Goal: Complete application form

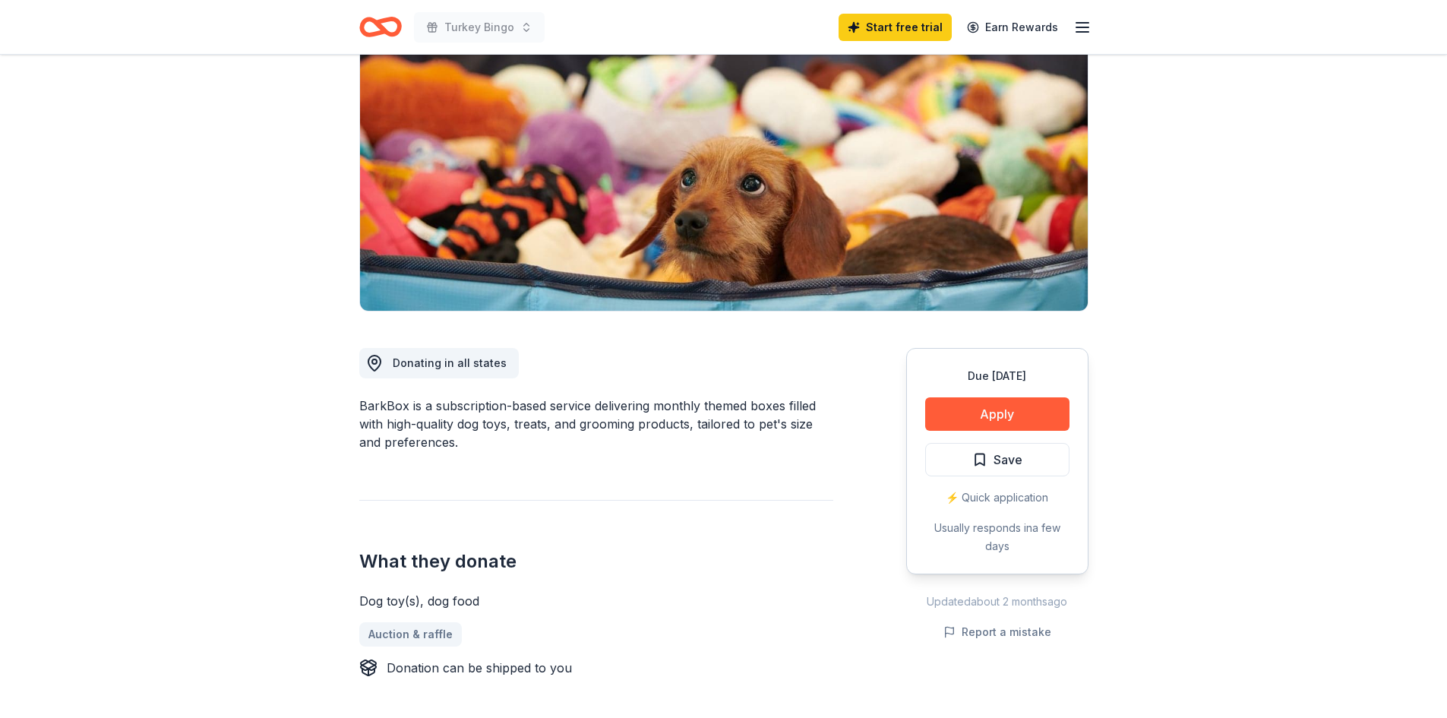
scroll to position [152, 0]
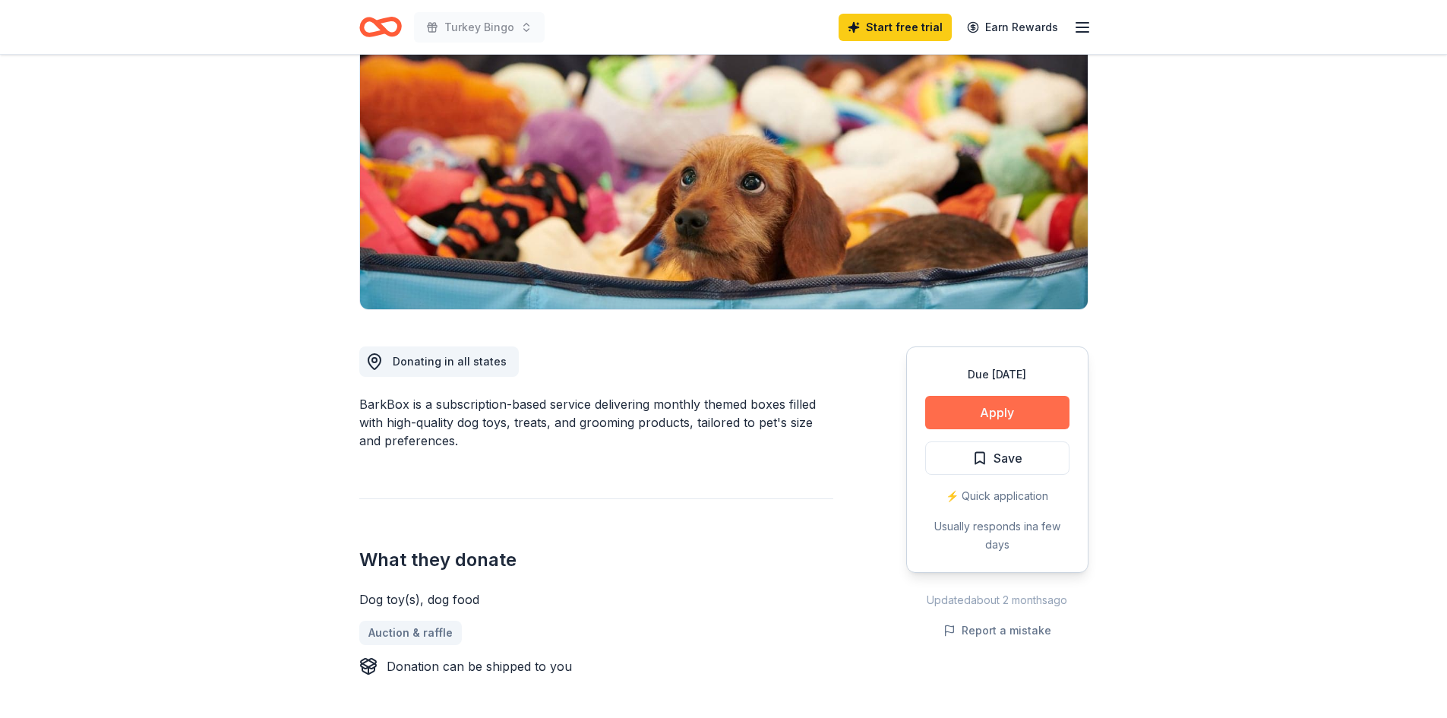
click at [968, 411] on button "Apply" at bounding box center [997, 412] width 144 height 33
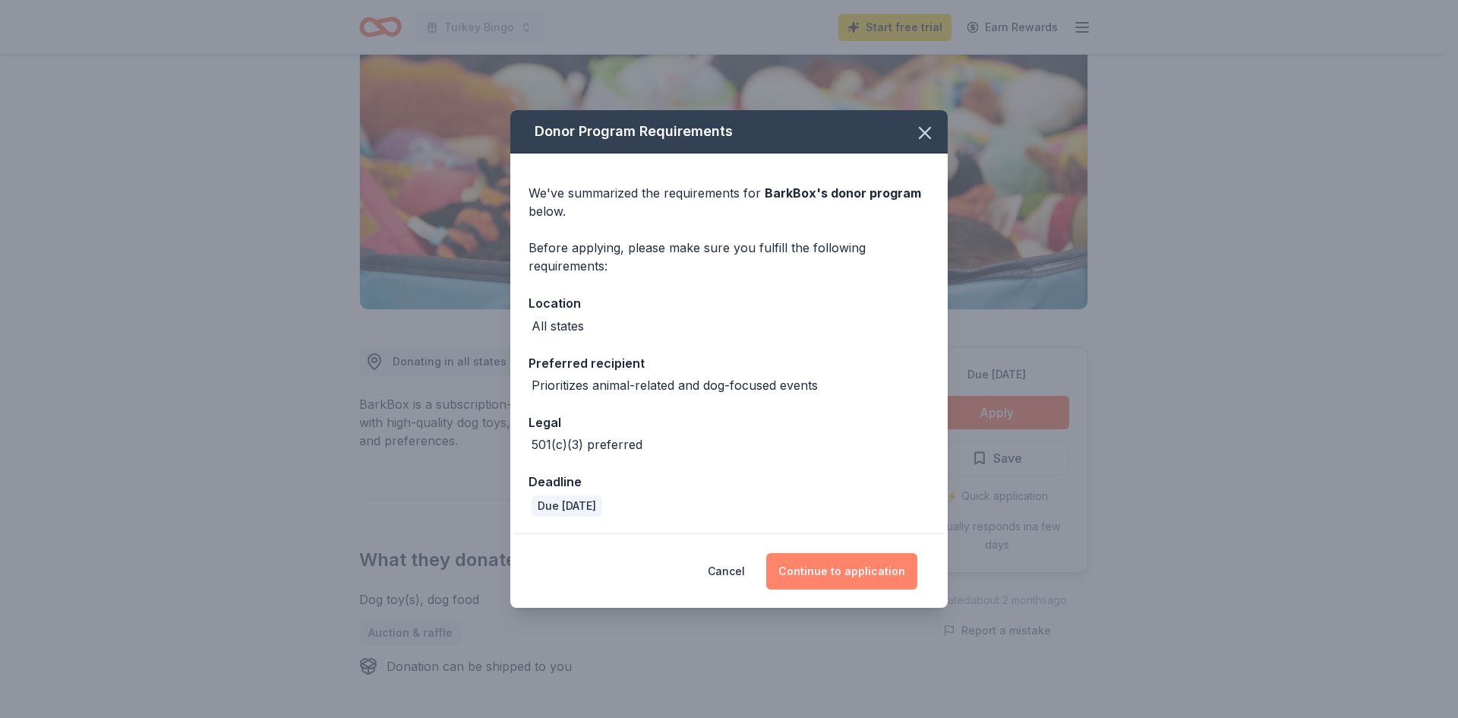
click at [841, 570] on button "Continue to application" at bounding box center [841, 571] width 151 height 36
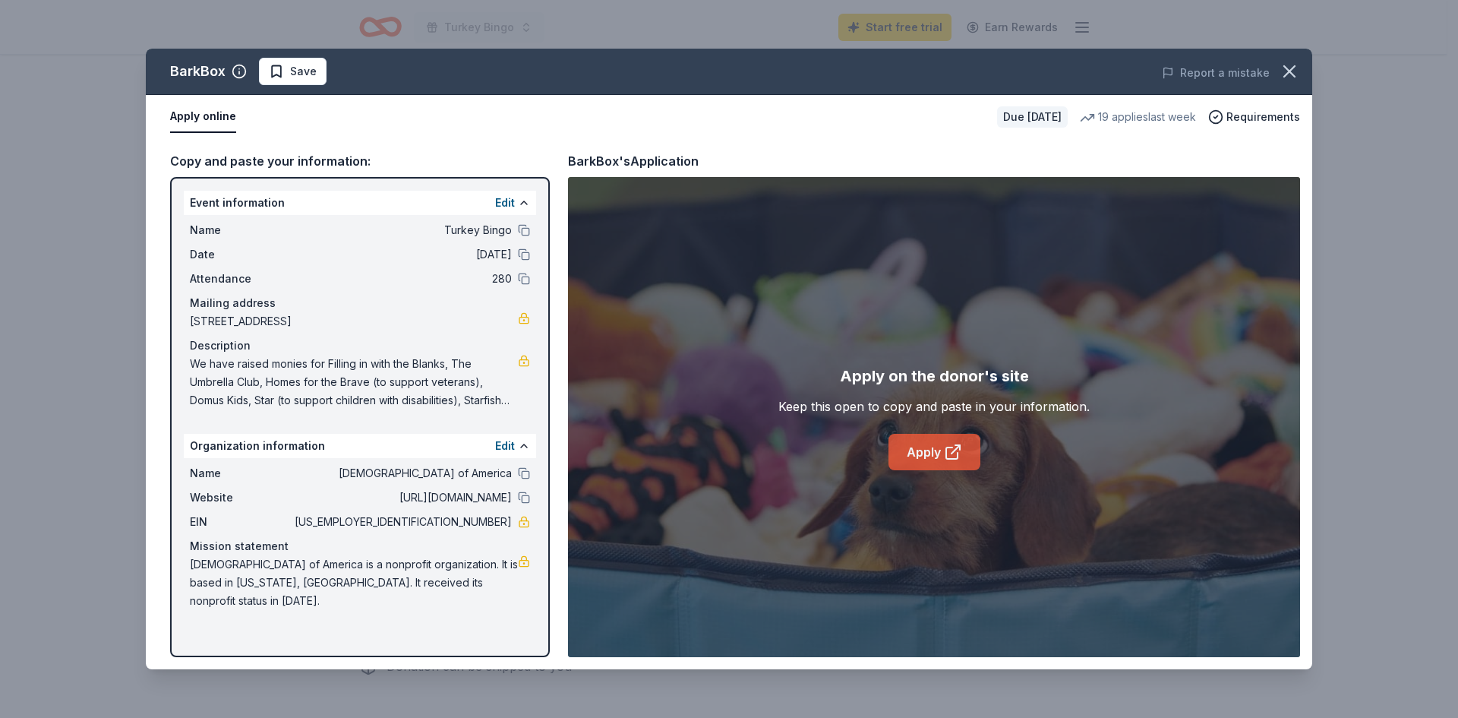
click at [929, 449] on link "Apply" at bounding box center [935, 452] width 92 height 36
click at [1291, 73] on icon "button" at bounding box center [1289, 71] width 11 height 11
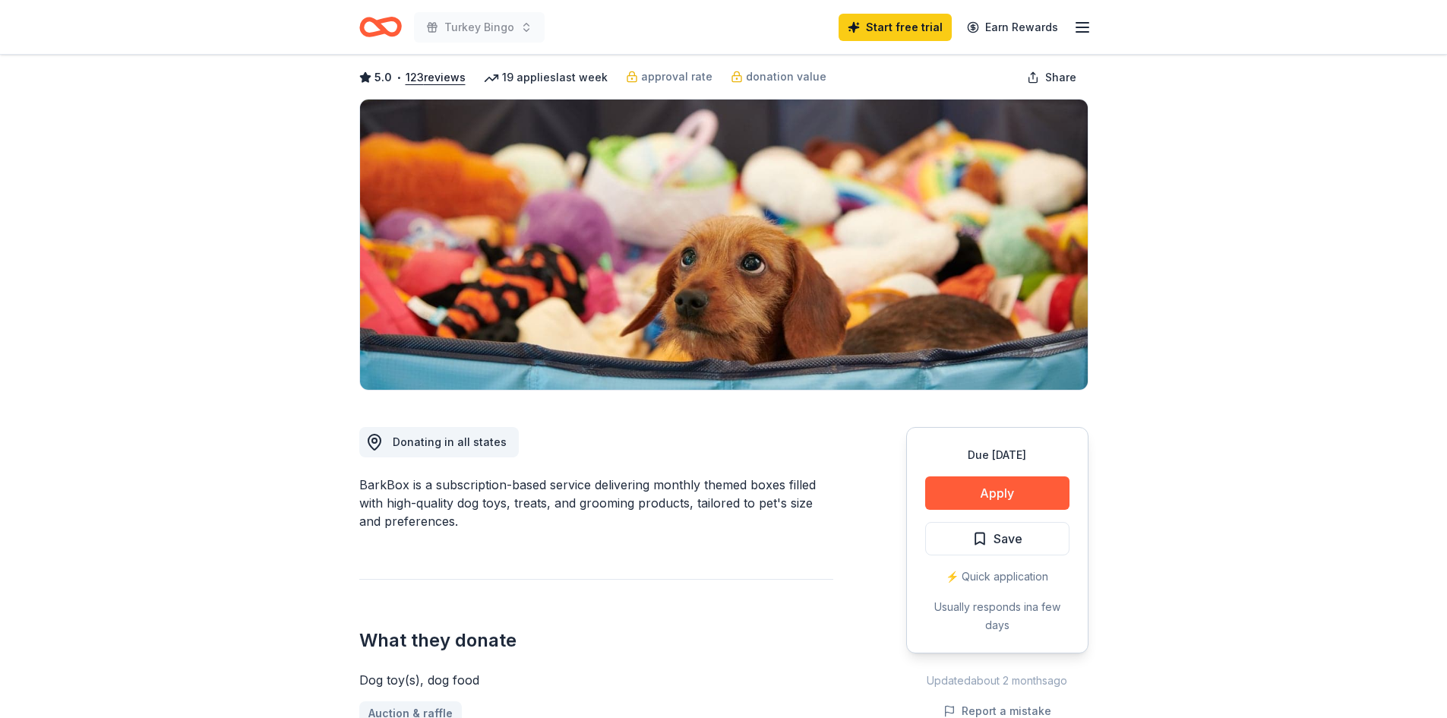
scroll to position [0, 0]
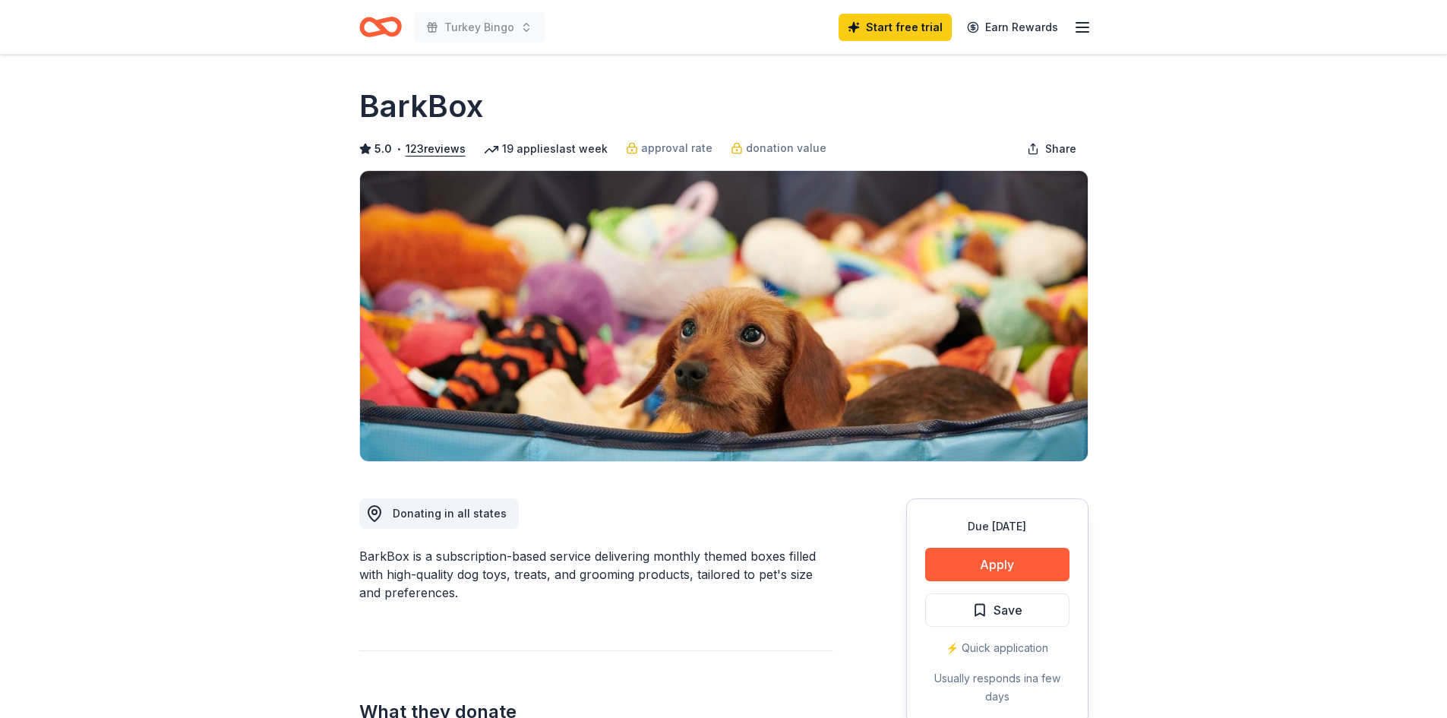
click at [387, 21] on icon "Home" at bounding box center [387, 26] width 24 height 15
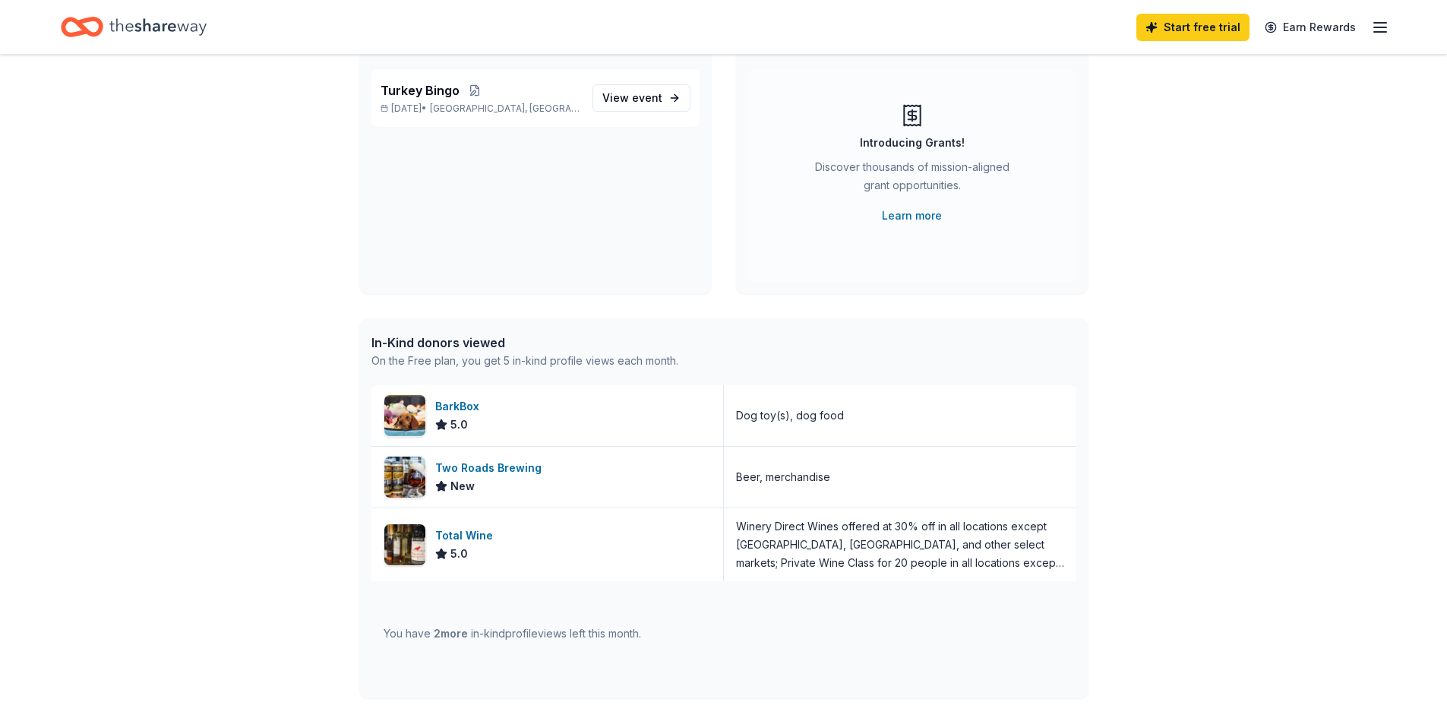
scroll to position [228, 0]
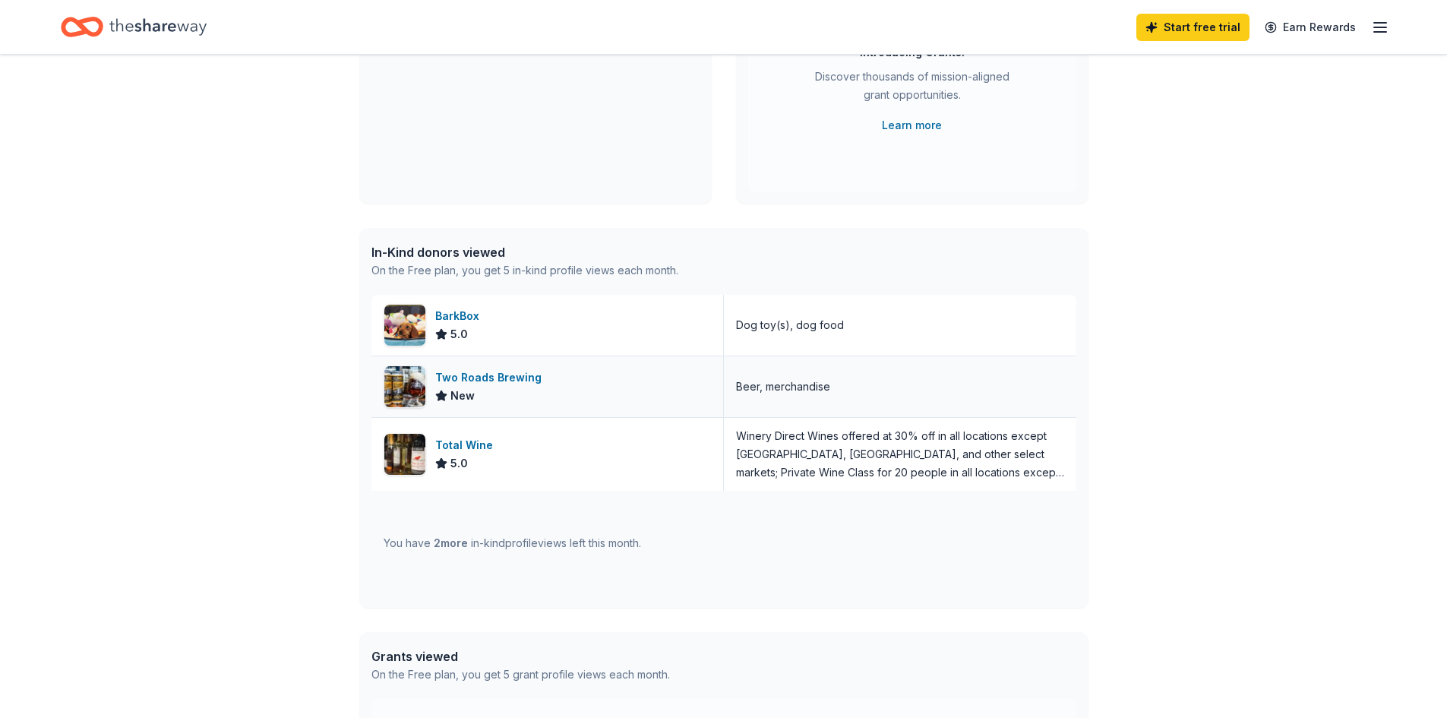
click at [476, 376] on div "Two Roads Brewing" at bounding box center [491, 377] width 112 height 18
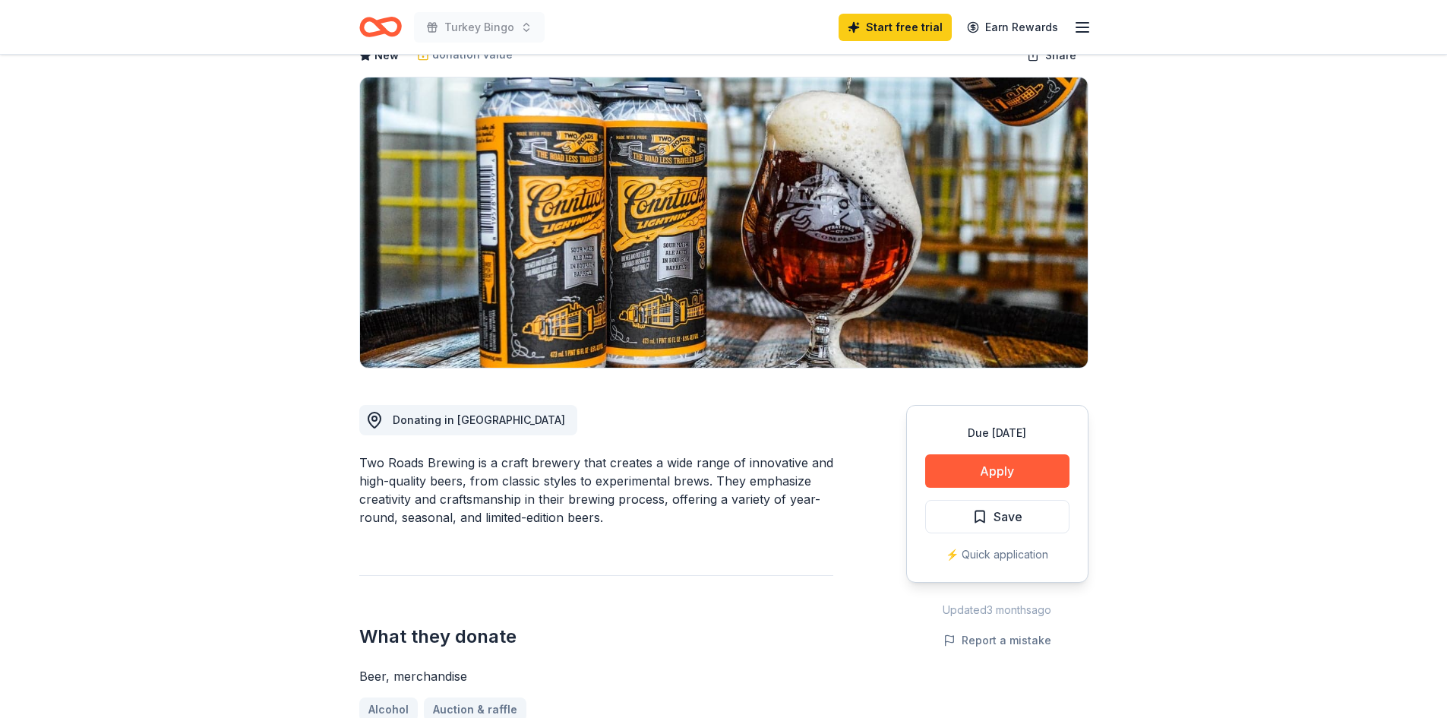
scroll to position [228, 0]
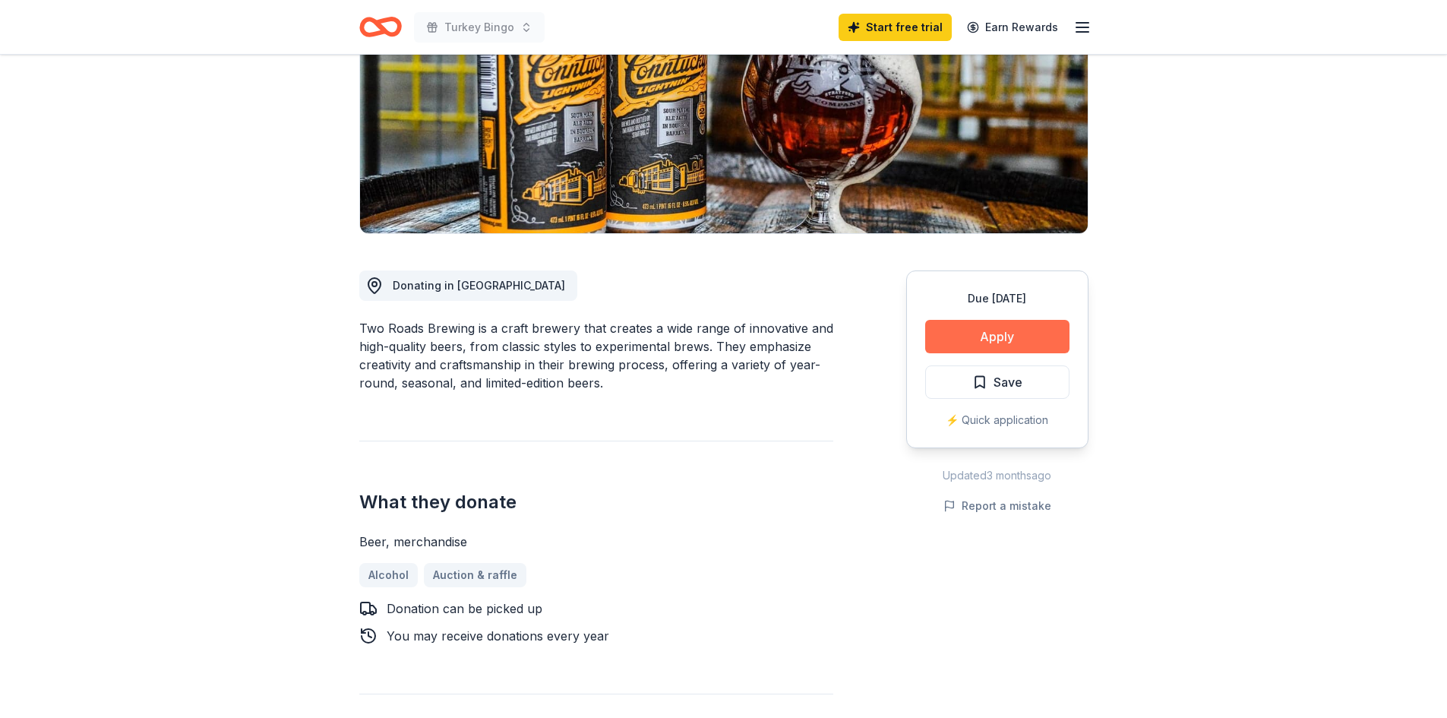
click at [962, 324] on button "Apply" at bounding box center [997, 336] width 144 height 33
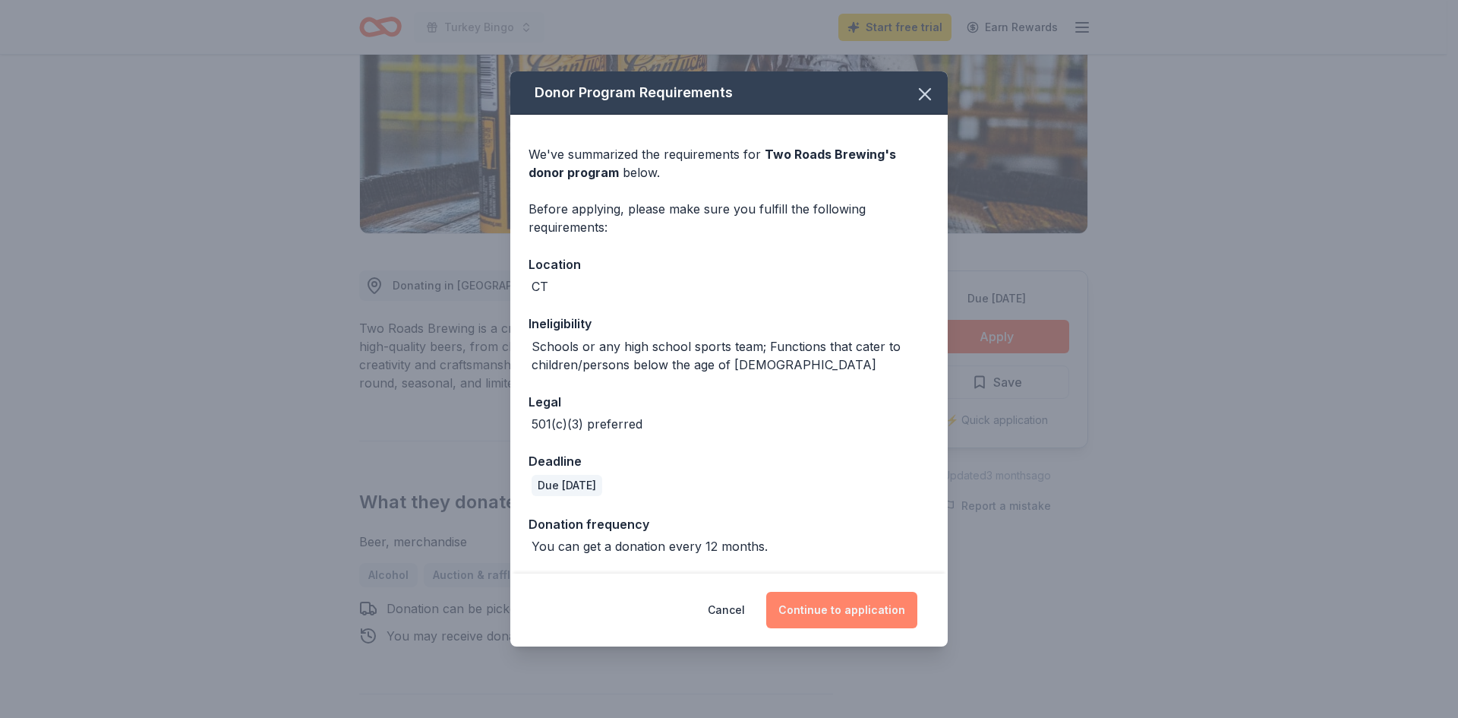
click at [853, 615] on button "Continue to application" at bounding box center [841, 610] width 151 height 36
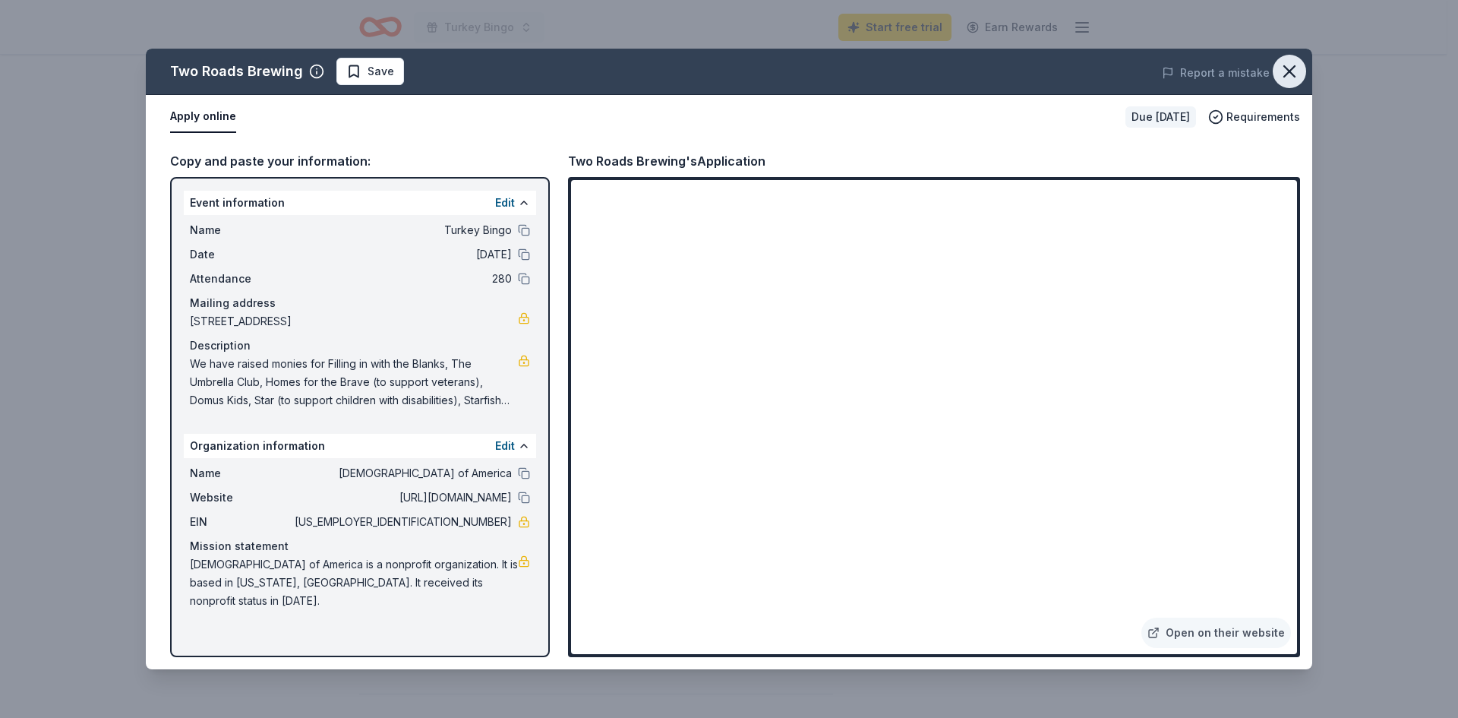
click at [1286, 71] on icon "button" at bounding box center [1289, 71] width 21 height 21
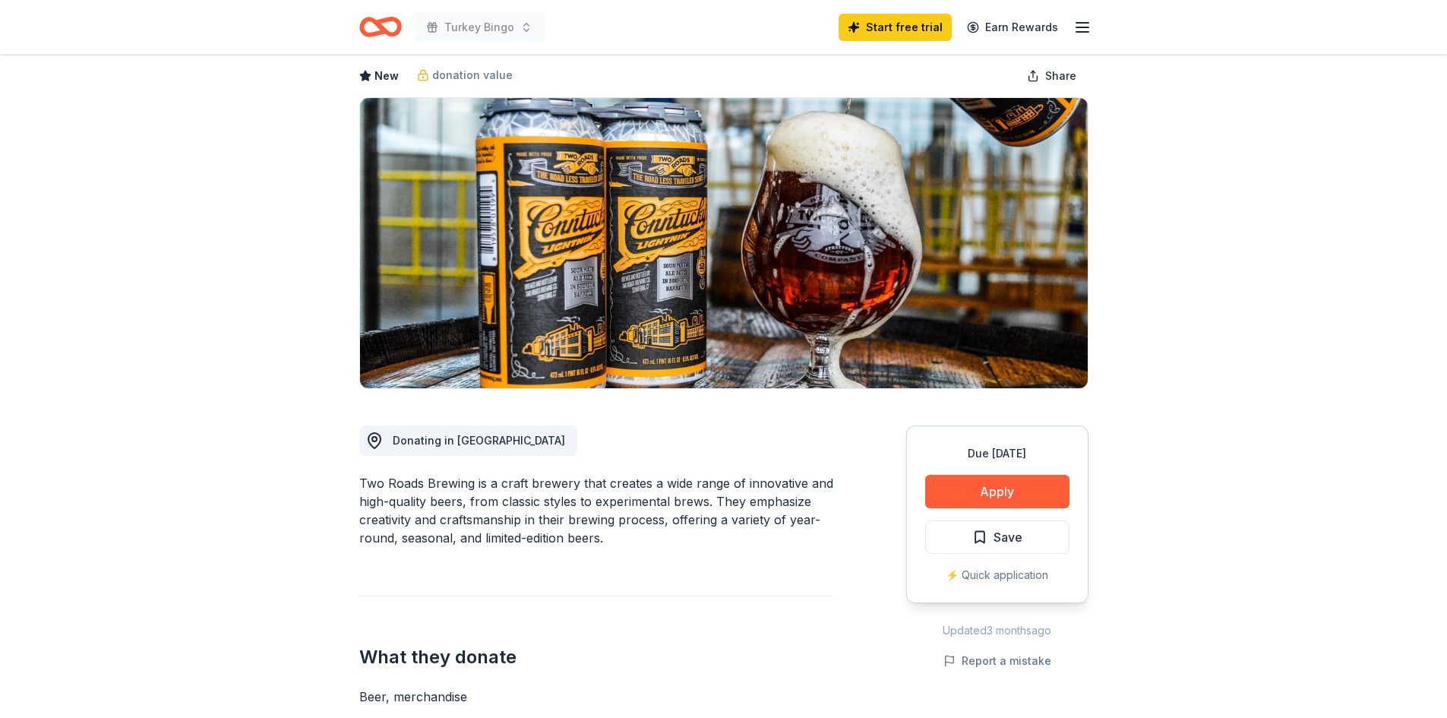
scroll to position [0, 0]
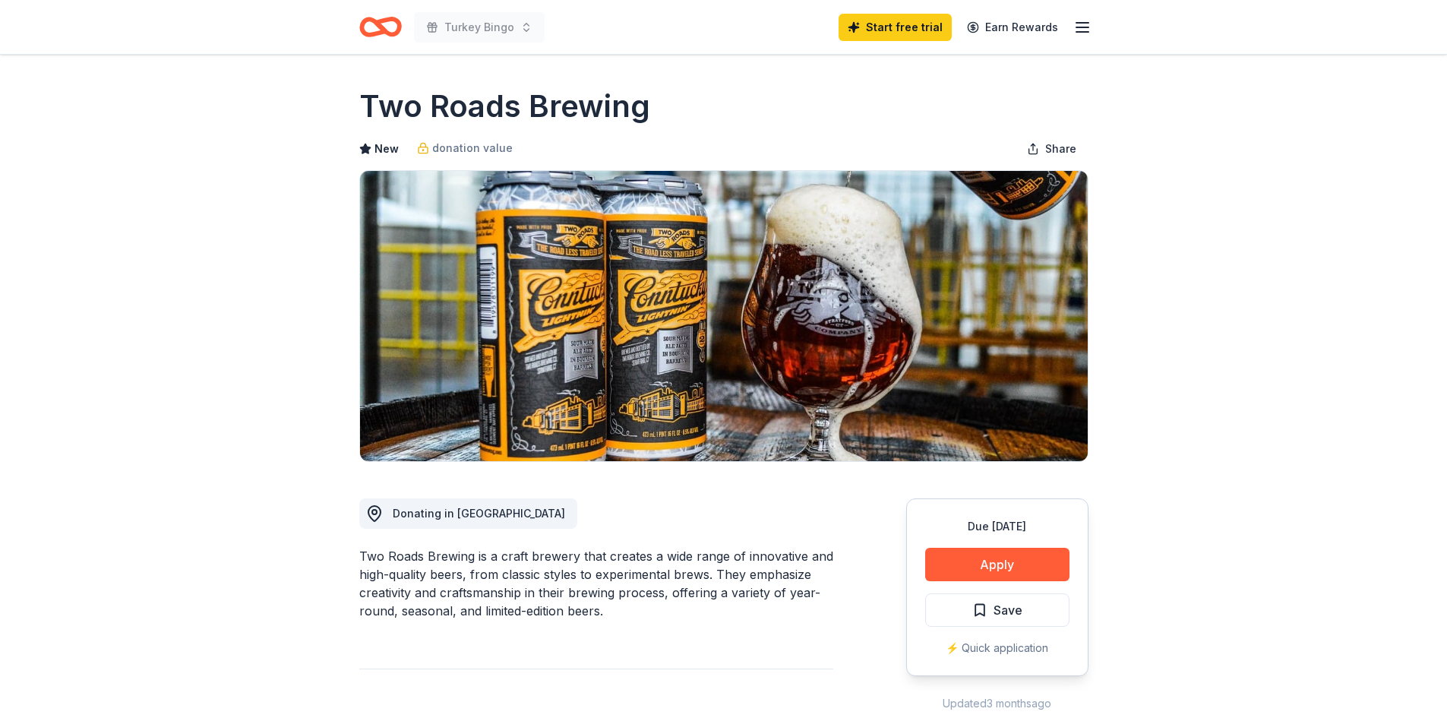
click at [384, 26] on icon "Home" at bounding box center [380, 27] width 43 height 36
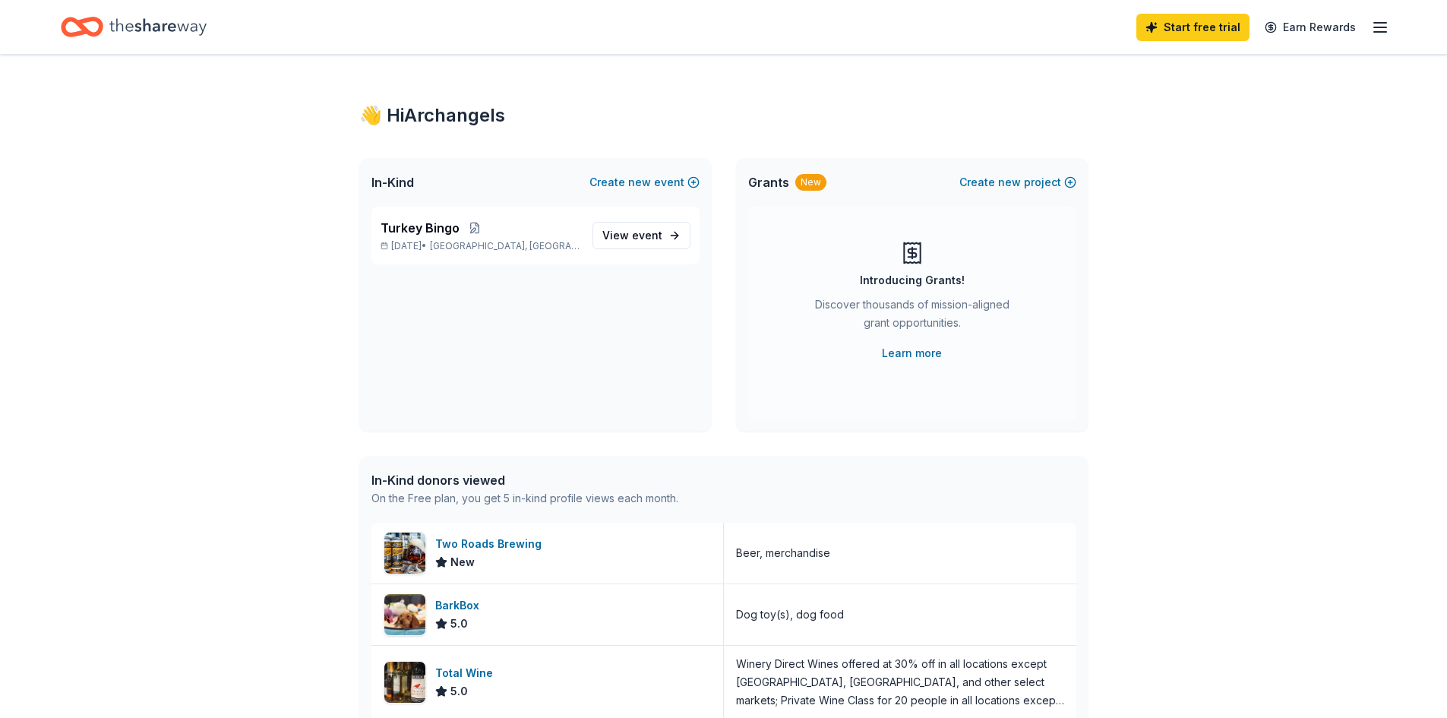
click at [1076, 28] on div "Start free trial Earn Rewards" at bounding box center [724, 27] width 1326 height 36
click at [81, 21] on icon "Home" at bounding box center [89, 26] width 24 height 15
click at [142, 24] on icon "Home" at bounding box center [157, 26] width 97 height 31
